Goal: Entertainment & Leisure: Consume media (video, audio)

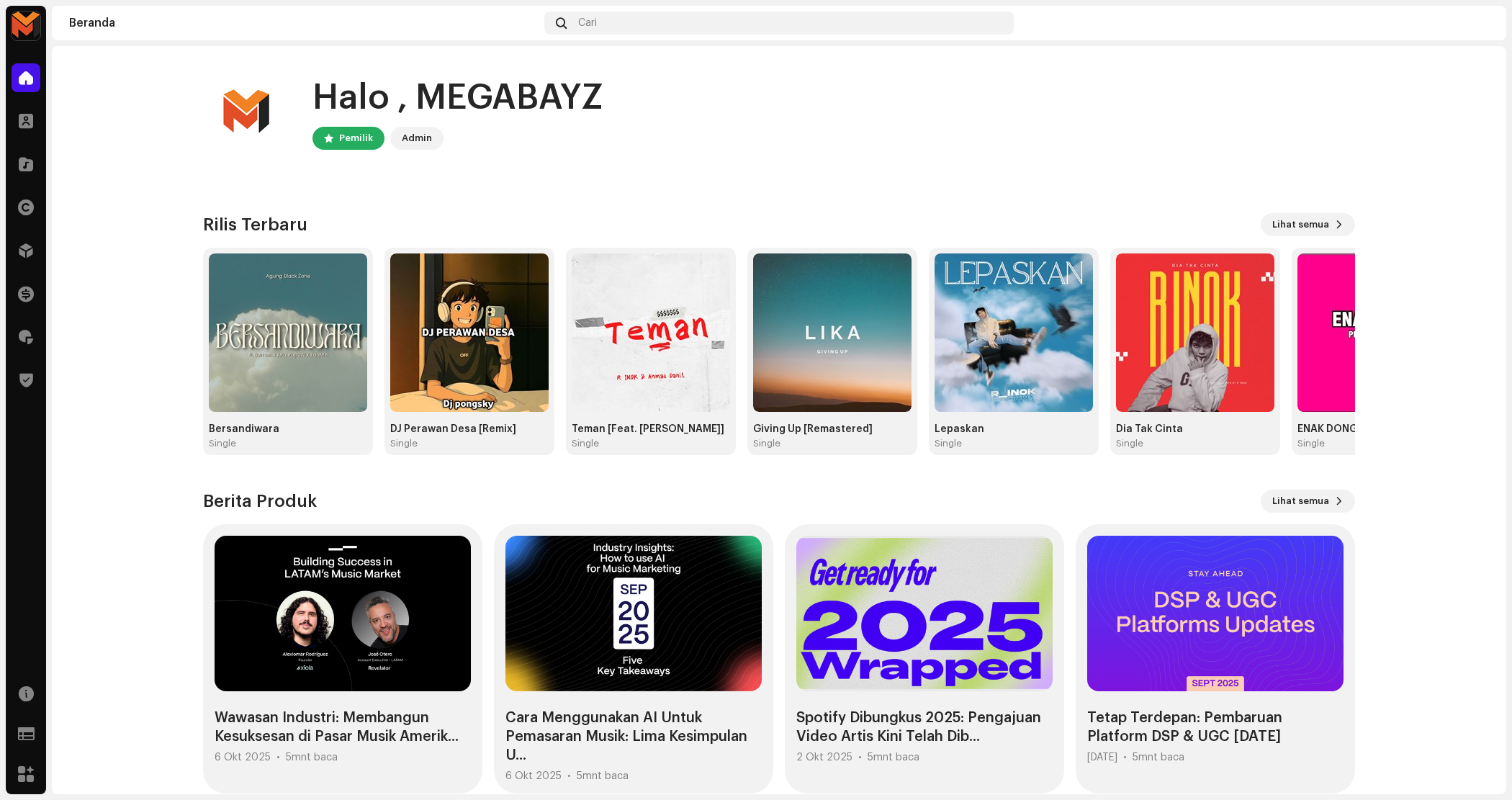
click at [26, 145] on div "Katalog" at bounding box center [26, 164] width 40 height 40
click at [24, 159] on span at bounding box center [25, 164] width 14 height 12
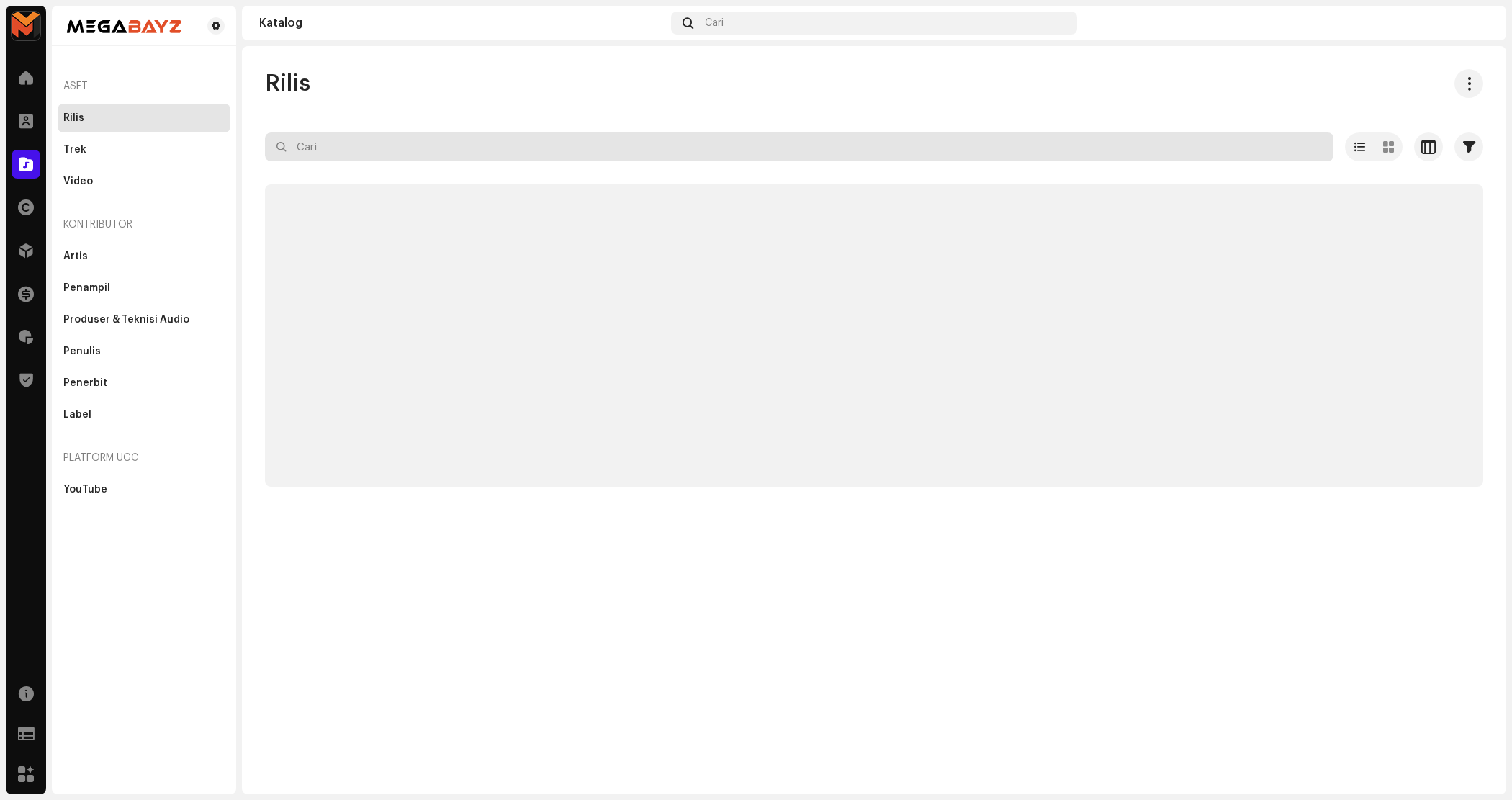
click at [341, 150] on input "text" at bounding box center [799, 147] width 1069 height 29
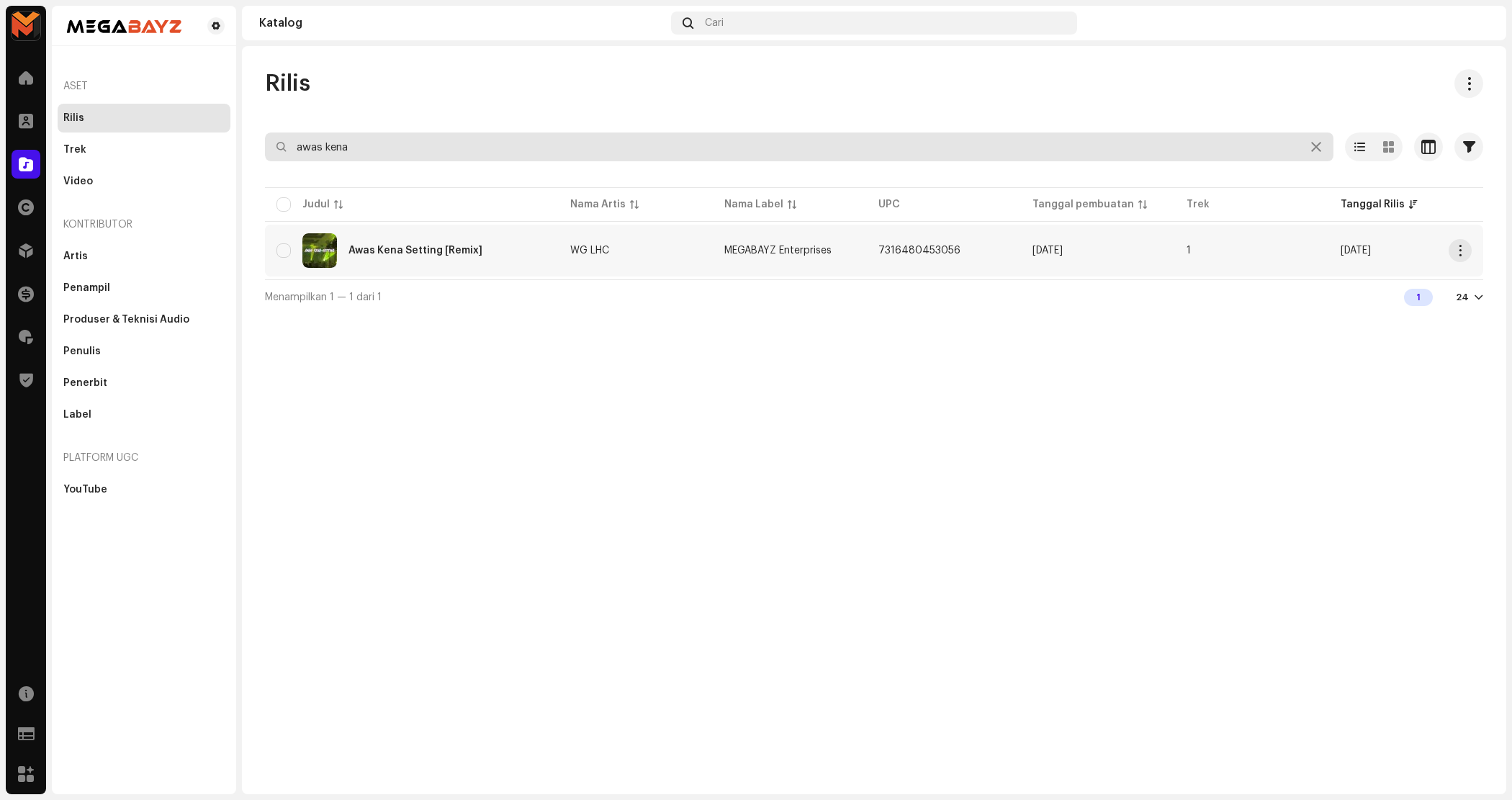
type input "awas kena"
click at [411, 252] on div "Awas Kena Setting [Remix]" at bounding box center [416, 251] width 134 height 10
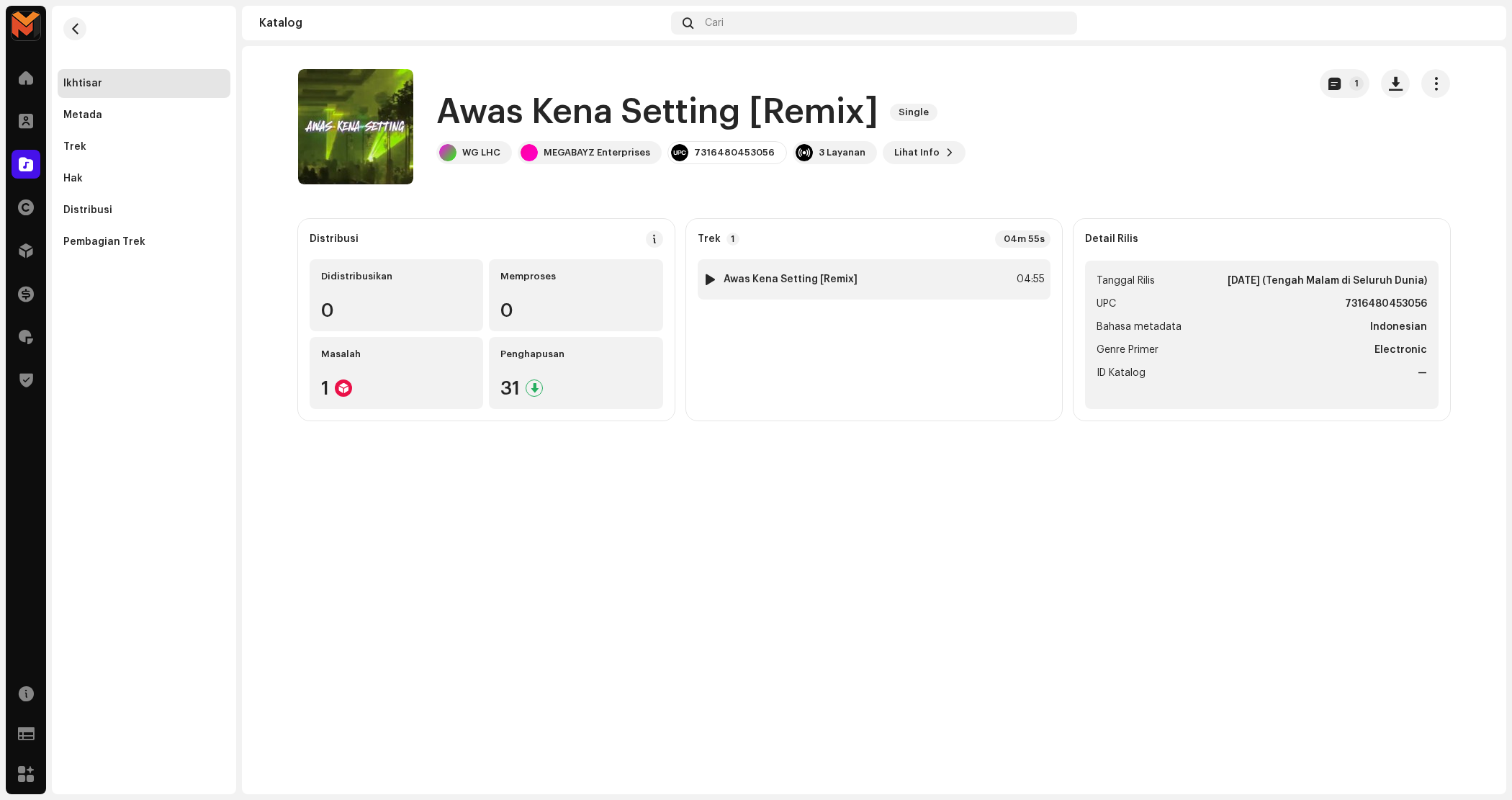
click at [720, 295] on div "1 [PERSON_NAME] Setting [Remix] 04:55" at bounding box center [874, 279] width 353 height 40
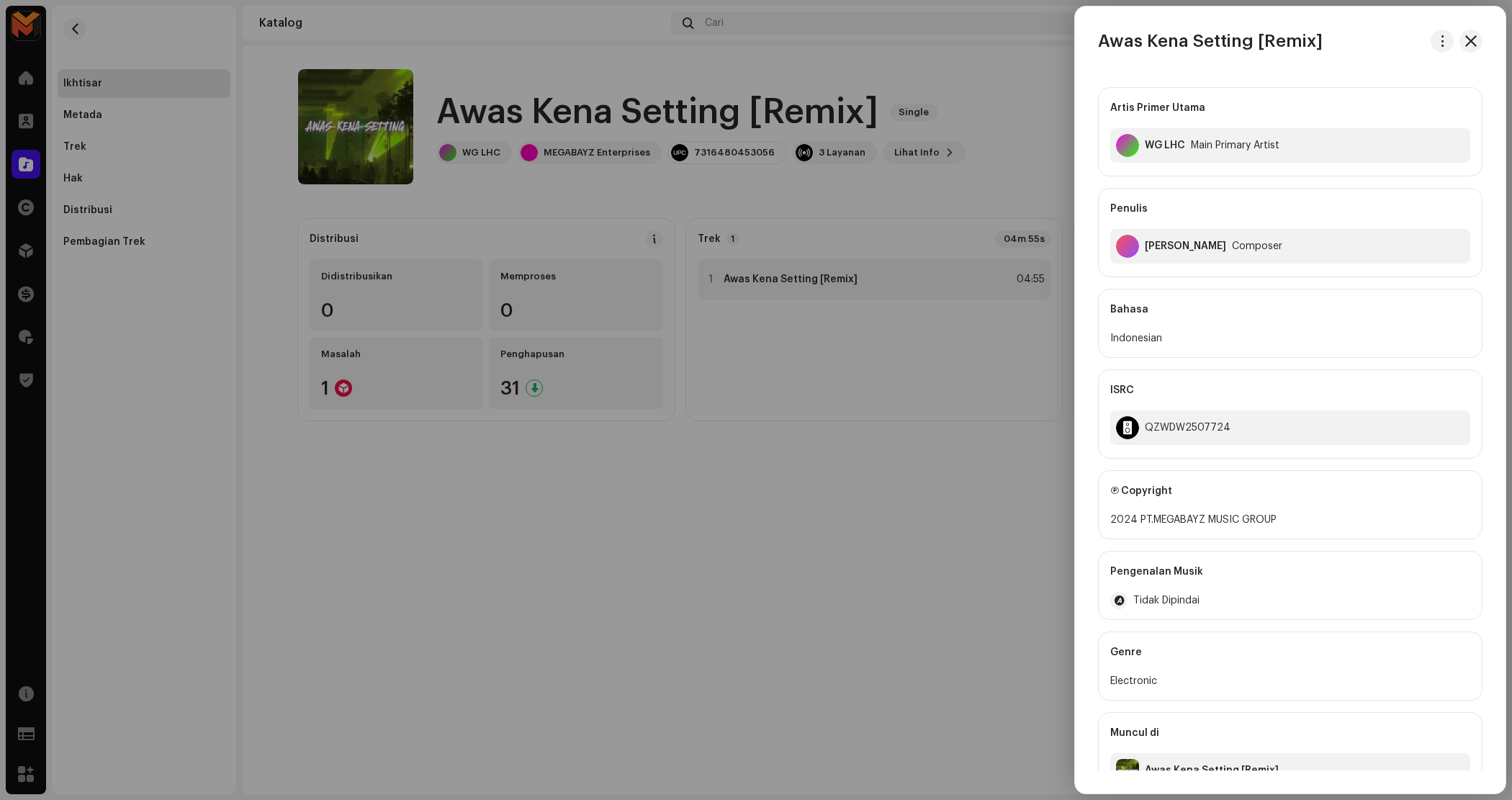
click at [1012, 286] on div at bounding box center [756, 400] width 1512 height 800
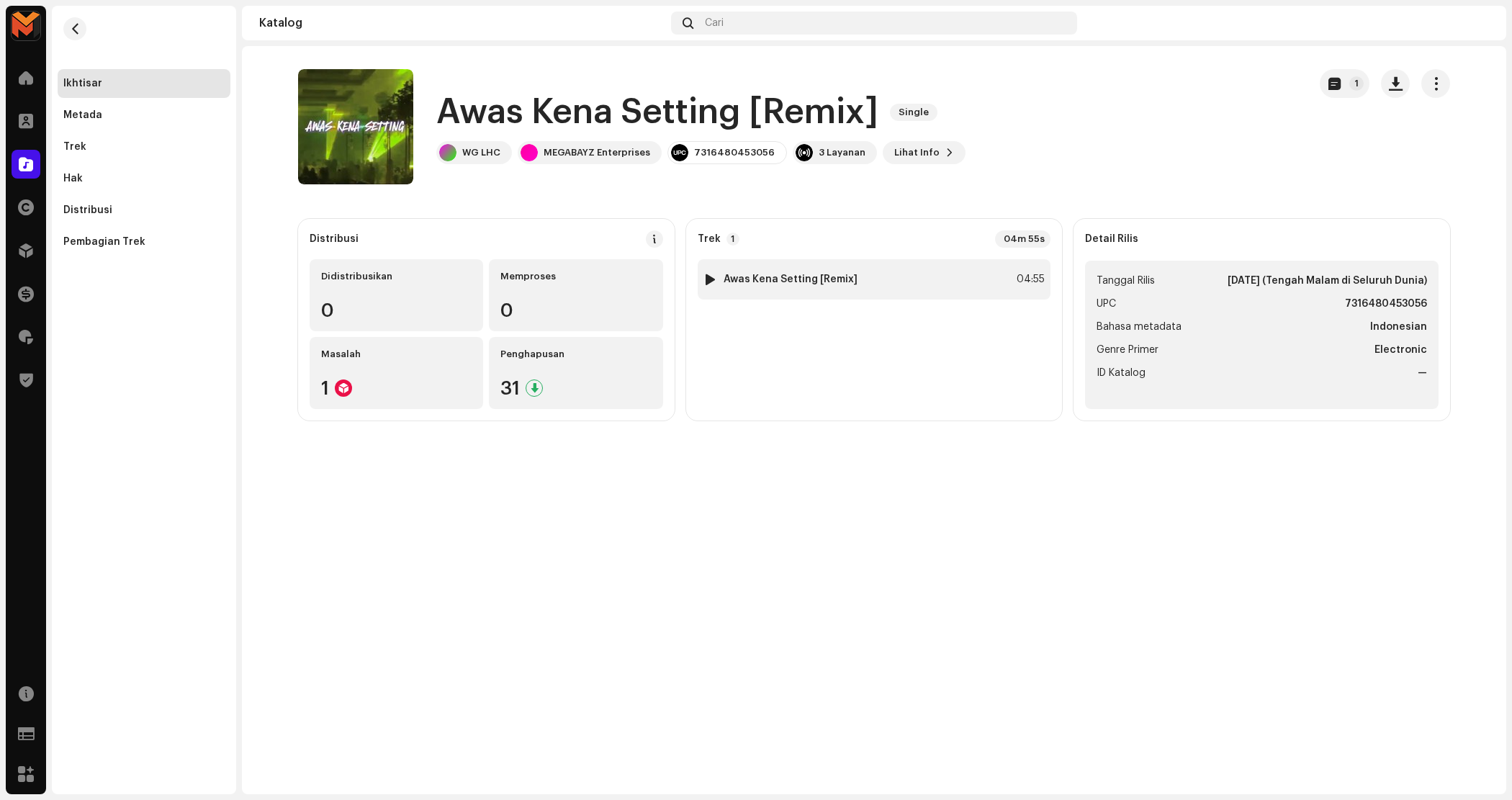
click at [704, 281] on div "1 [PERSON_NAME] Setting [Remix] 04:55" at bounding box center [874, 279] width 353 height 40
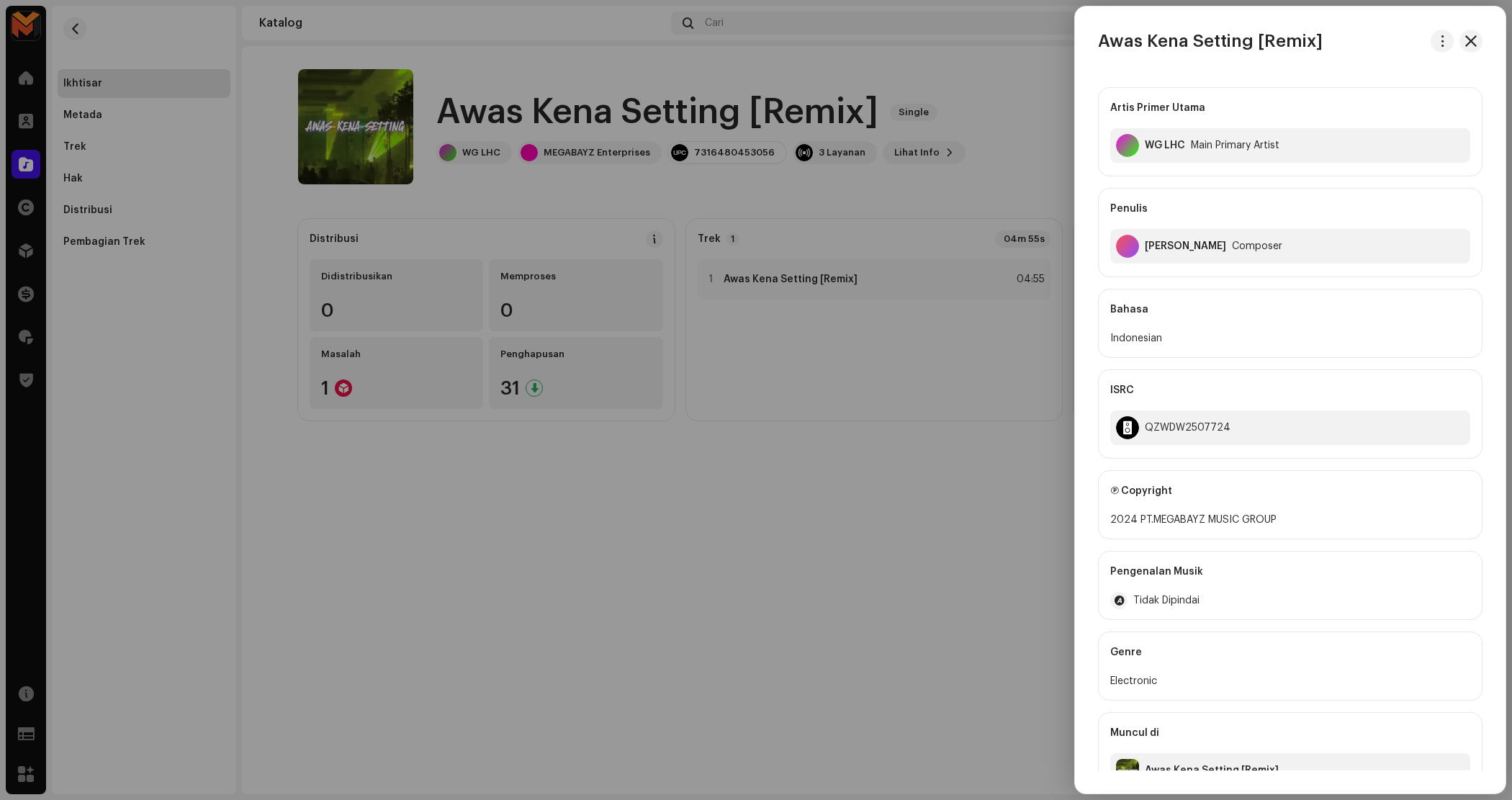
click at [708, 281] on div at bounding box center [756, 400] width 1512 height 800
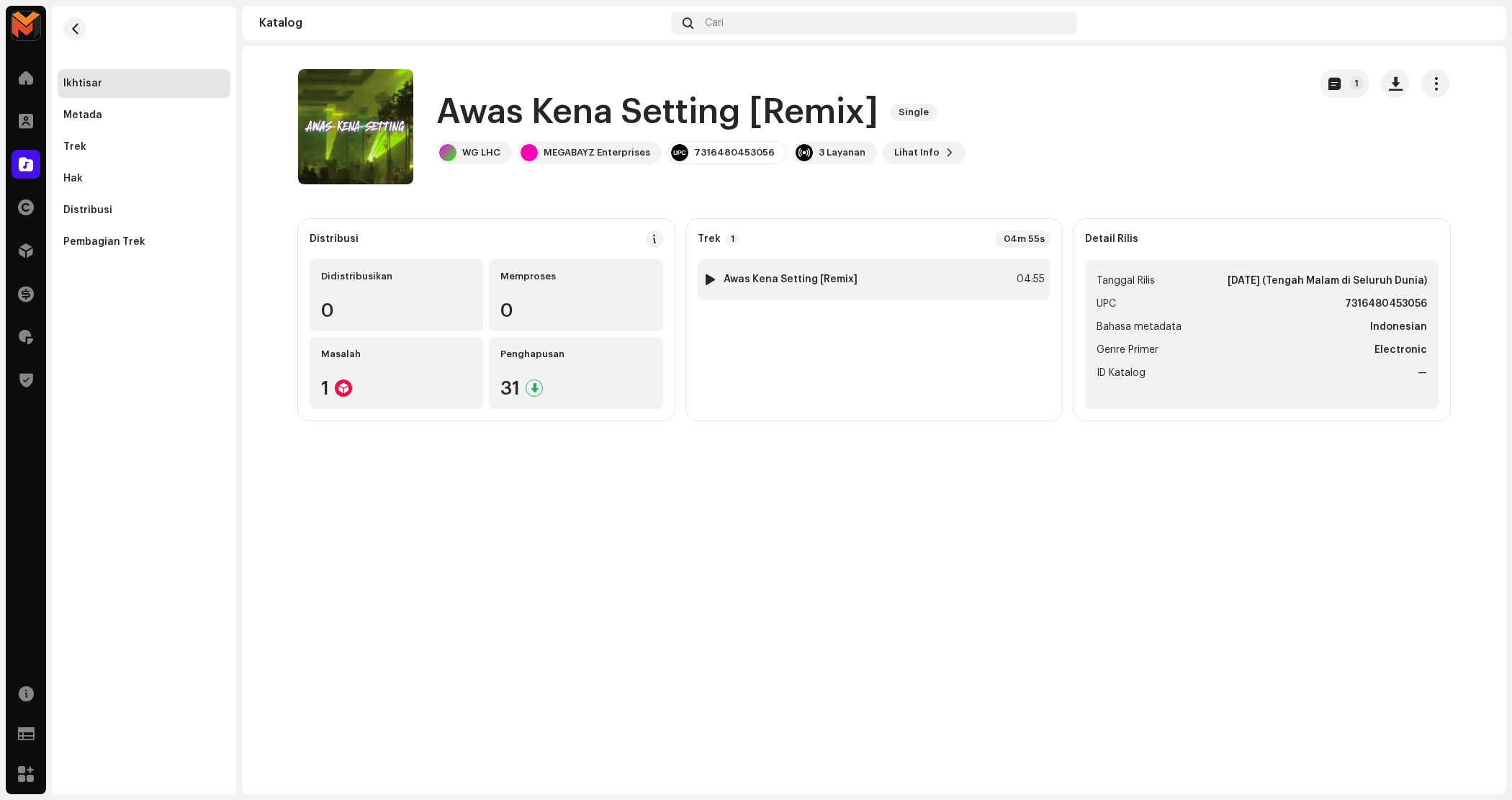
click at [710, 279] on div at bounding box center [710, 280] width 11 height 12
click at [693, 99] on h1 "Awas Kena Setting [Remix]" at bounding box center [658, 112] width 442 height 46
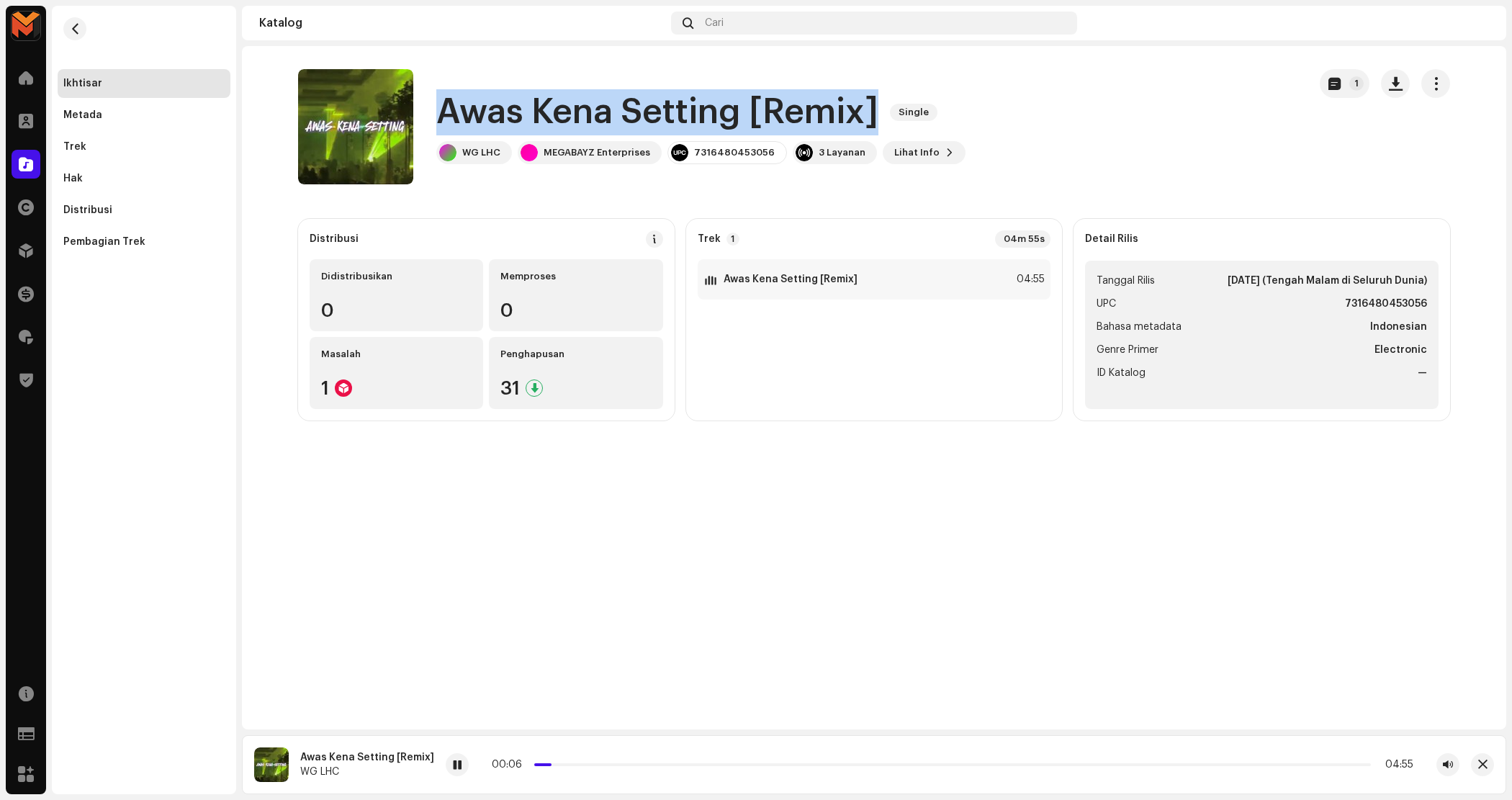
click at [693, 99] on h1 "Awas Kena Setting [Remix]" at bounding box center [658, 112] width 442 height 46
copy div "Awas Kena Setting [Remix] Single"
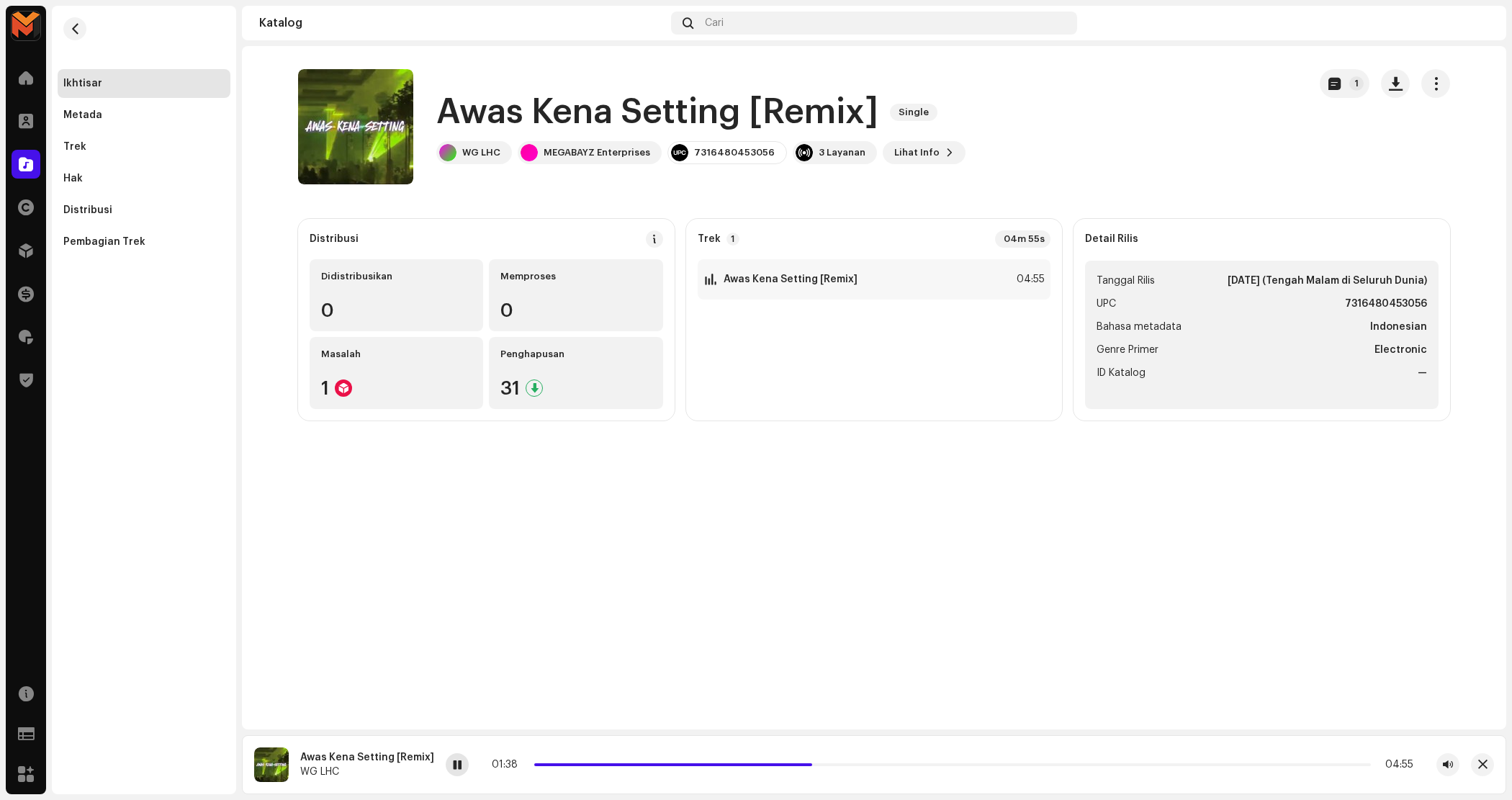
click at [455, 767] on span at bounding box center [457, 766] width 9 height 12
